Goal: Information Seeking & Learning: Find specific fact

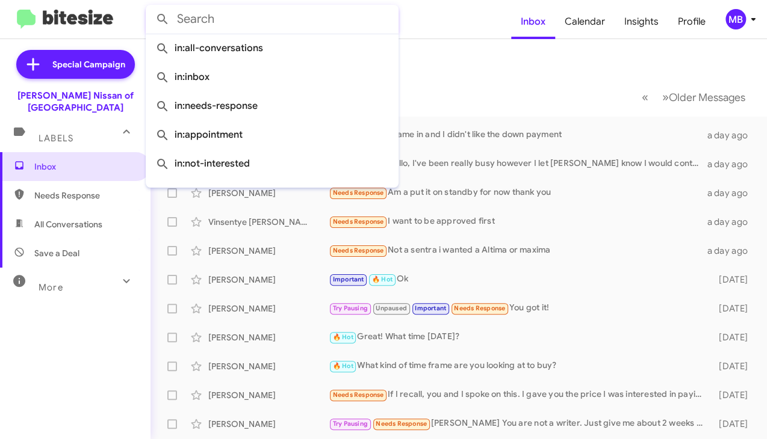
click at [268, 20] on input "text" at bounding box center [272, 19] width 253 height 29
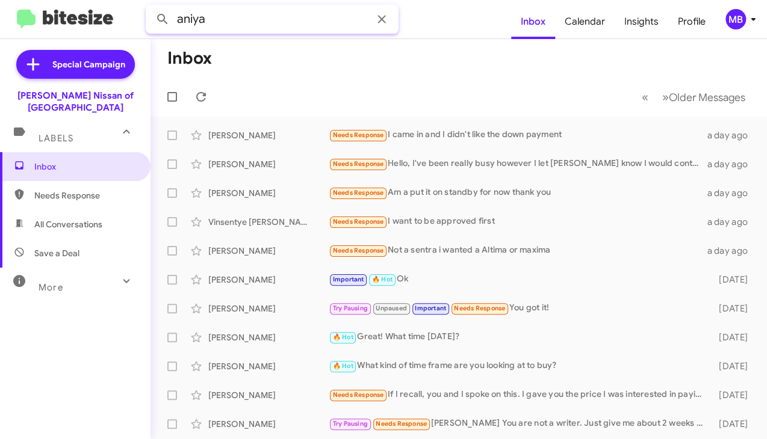
click at [150, 7] on button at bounding box center [162, 19] width 24 height 24
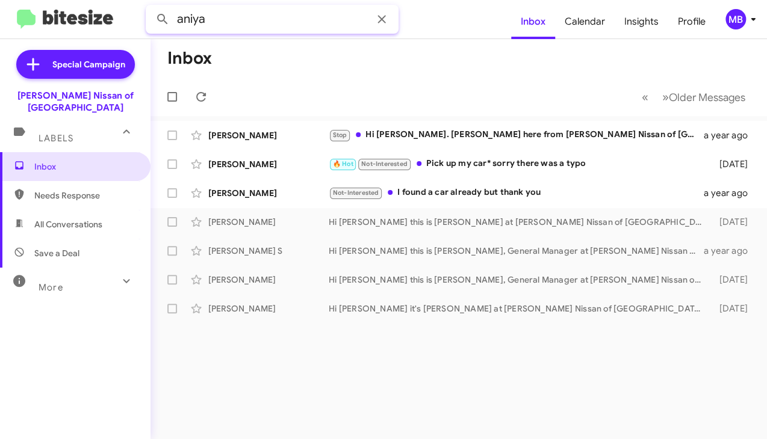
click at [281, 19] on input "aniya" at bounding box center [272, 19] width 253 height 29
type input "[PERSON_NAME]"
click at [150, 7] on button at bounding box center [162, 19] width 24 height 24
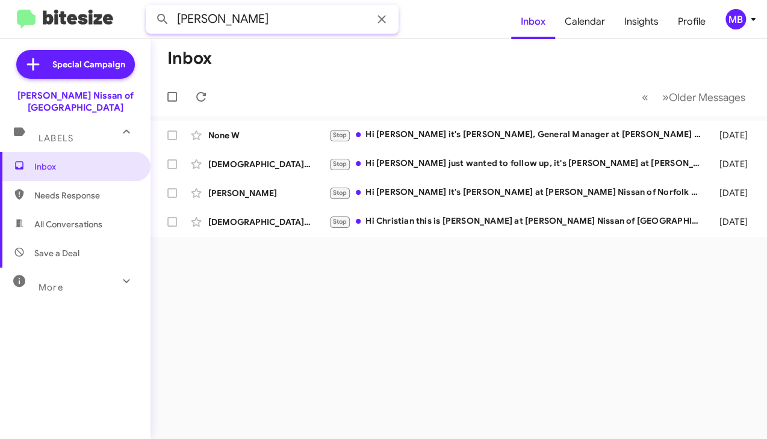
click at [281, 19] on input "[PERSON_NAME]" at bounding box center [272, 19] width 253 height 29
